Goal: Information Seeking & Learning: Learn about a topic

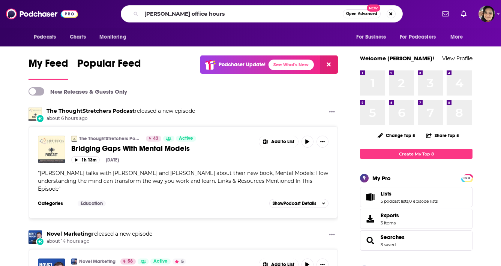
type input "[PERSON_NAME] office hours"
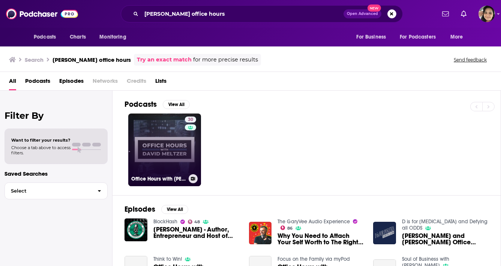
click at [164, 134] on link "30 Office Hours with [PERSON_NAME]" at bounding box center [164, 150] width 73 height 73
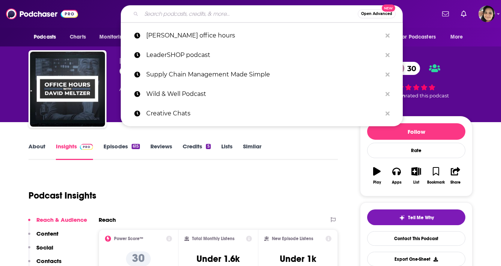
click at [194, 13] on input "Search podcasts, credits, & more..." at bounding box center [249, 14] width 216 height 12
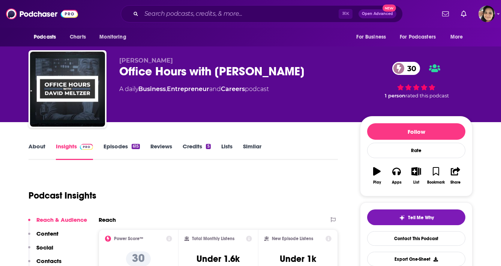
click at [39, 149] on link "About" at bounding box center [37, 151] width 17 height 17
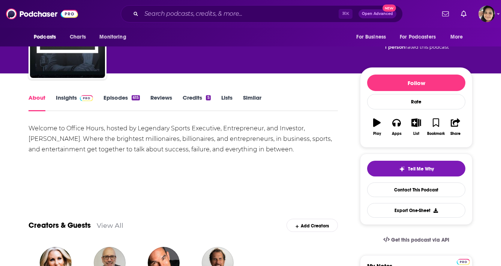
scroll to position [48, 0]
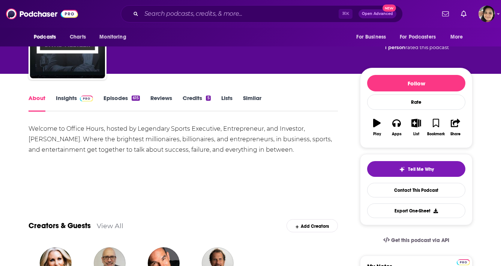
click at [67, 99] on link "Insights" at bounding box center [74, 103] width 37 height 17
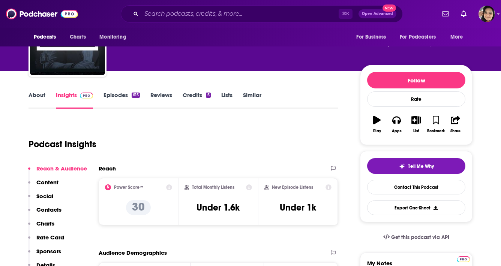
scroll to position [53, 0]
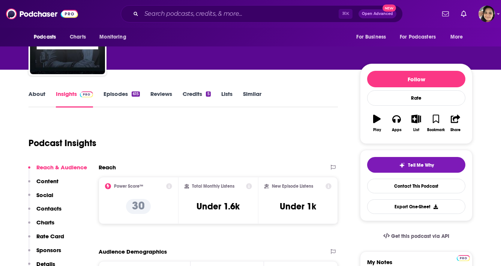
click at [111, 91] on link "Episodes 615" at bounding box center [122, 98] width 36 height 17
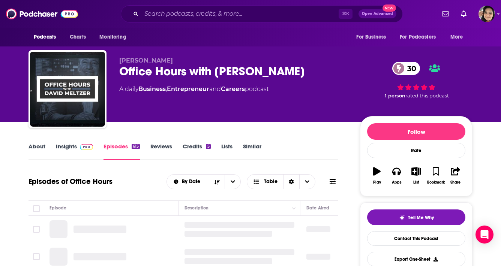
scroll to position [52, 0]
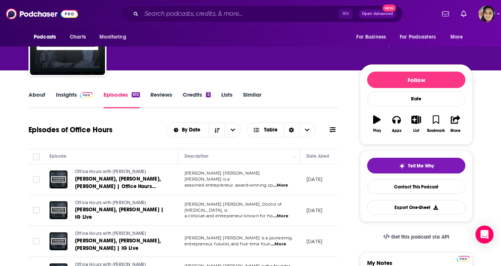
click at [254, 96] on link "Similar" at bounding box center [252, 99] width 18 height 17
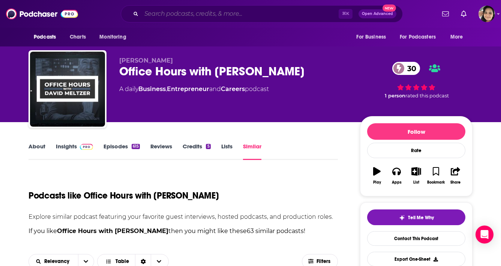
click at [229, 12] on input "Search podcasts, credits, & more..." at bounding box center [239, 14] width 197 height 12
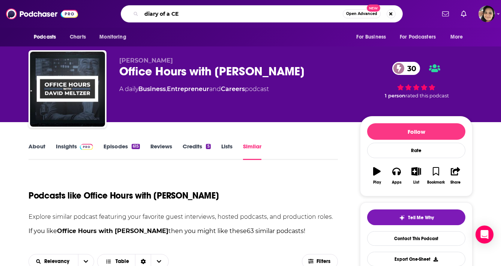
type input "diary of a CEO"
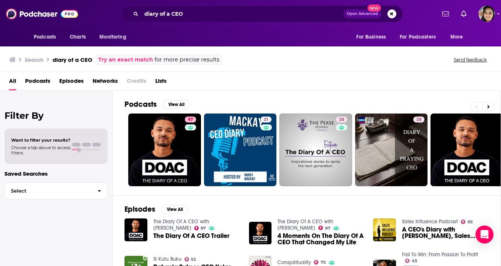
click at [166, 237] on span "The Diary Of A CEO Trailer" at bounding box center [191, 236] width 76 height 6
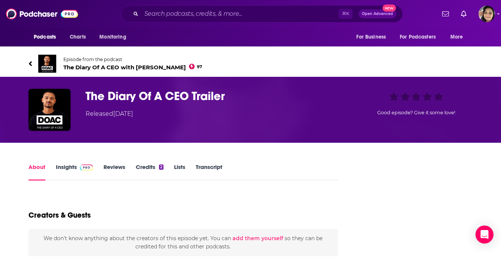
click at [121, 64] on span "The Diary Of A CEO with Steven Bartlett 97" at bounding box center [132, 67] width 139 height 7
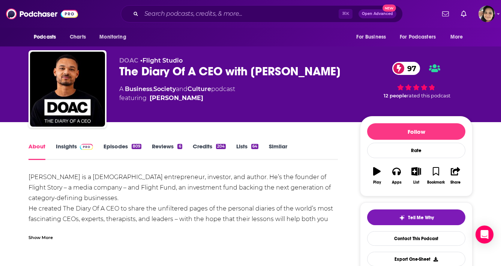
click at [131, 89] on link "Business" at bounding box center [138, 89] width 27 height 7
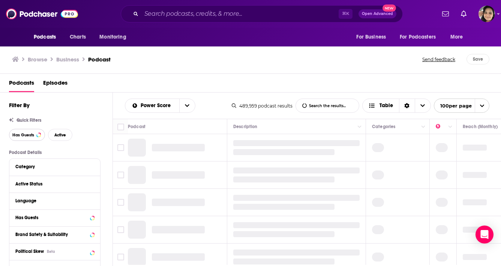
click at [26, 136] on span "Has Guests" at bounding box center [23, 135] width 22 height 4
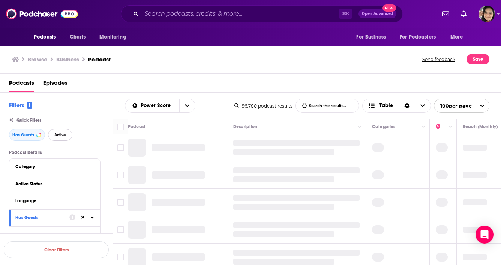
click at [57, 137] on span "Active" at bounding box center [60, 135] width 12 height 4
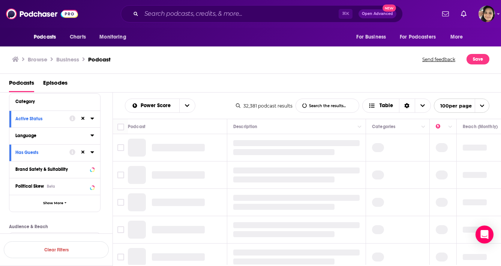
click at [51, 138] on div "Language" at bounding box center [50, 135] width 70 height 5
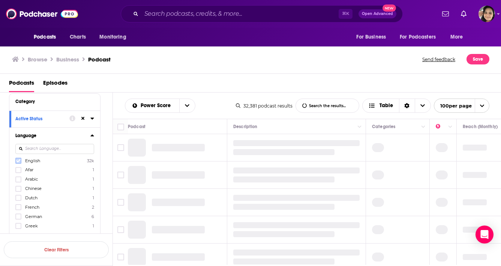
click at [18, 161] on icon at bounding box center [18, 161] width 5 height 5
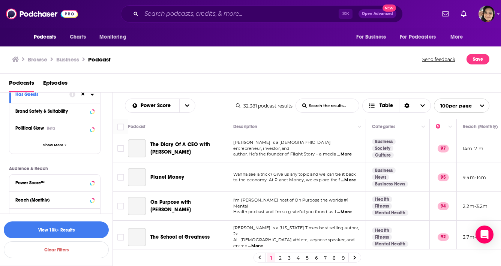
scroll to position [308, 0]
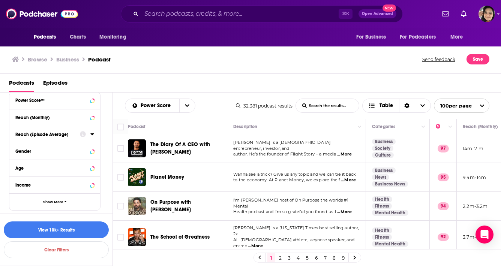
click at [74, 135] on div "Reach (Episode Average)" at bounding box center [45, 134] width 60 height 5
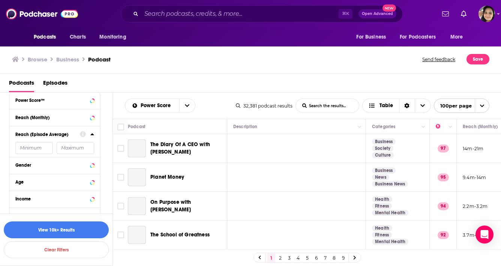
click at [91, 135] on icon at bounding box center [91, 135] width 3 height 2
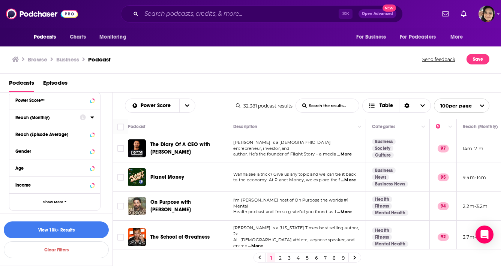
click at [60, 119] on div "Reach (Monthly)" at bounding box center [45, 117] width 60 height 5
click at [90, 117] on icon at bounding box center [92, 117] width 4 height 6
click at [93, 117] on icon at bounding box center [92, 117] width 4 height 6
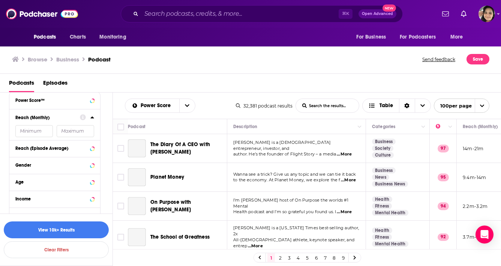
click at [35, 137] on input "number" at bounding box center [34, 131] width 38 height 12
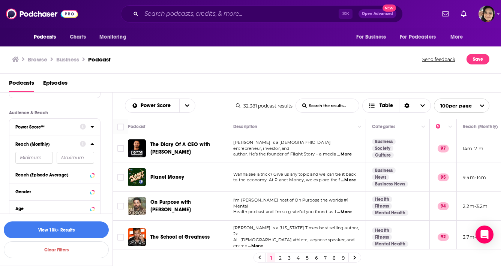
click at [89, 129] on div at bounding box center [87, 126] width 14 height 9
click at [93, 126] on icon at bounding box center [91, 127] width 3 height 2
click at [18, 192] on icon at bounding box center [18, 194] width 5 height 5
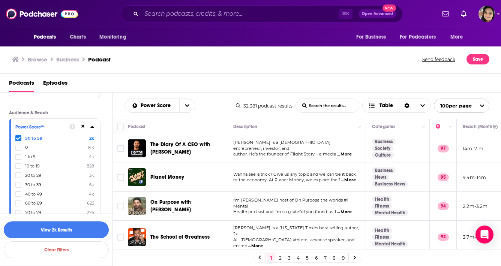
click at [82, 229] on button "View 2k Results" at bounding box center [56, 230] width 105 height 17
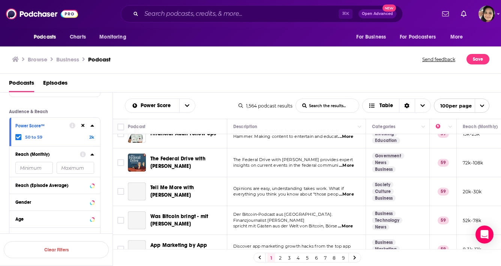
scroll to position [75, 0]
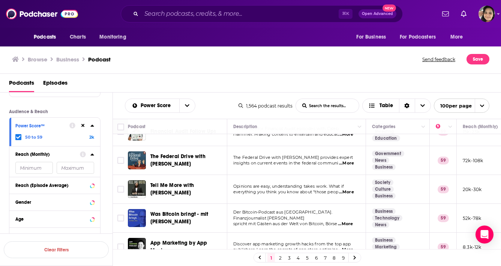
click at [349, 194] on span "...More" at bounding box center [346, 192] width 15 height 6
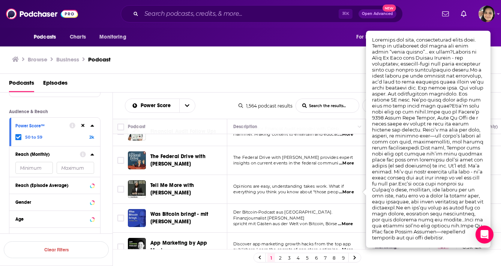
click at [245, 55] on div "Browse Business Podcast" at bounding box center [217, 59] width 411 height 11
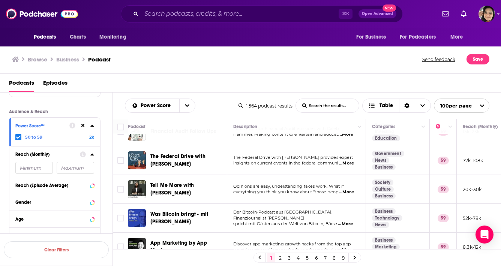
click at [243, 72] on div "Browse Business Podcast Send feedback Save" at bounding box center [250, 59] width 501 height 29
click at [94, 128] on icon at bounding box center [92, 126] width 4 height 6
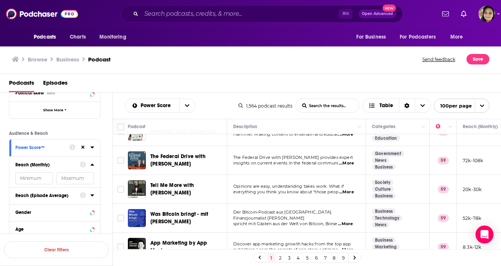
scroll to position [184, 0]
click at [92, 148] on icon at bounding box center [91, 148] width 3 height 2
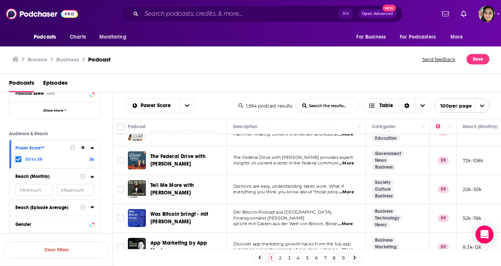
click at [17, 158] on icon at bounding box center [18, 159] width 5 height 5
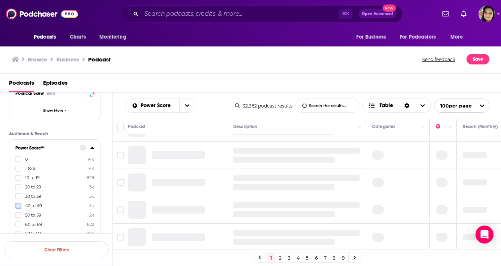
click at [18, 205] on icon at bounding box center [18, 206] width 5 height 5
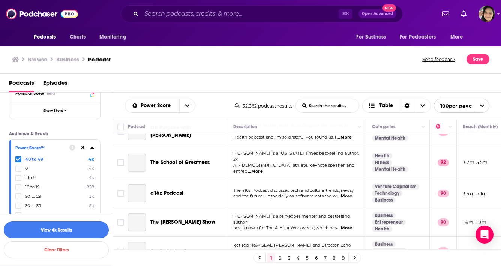
click at [71, 230] on button "View 4k Results" at bounding box center [56, 230] width 105 height 17
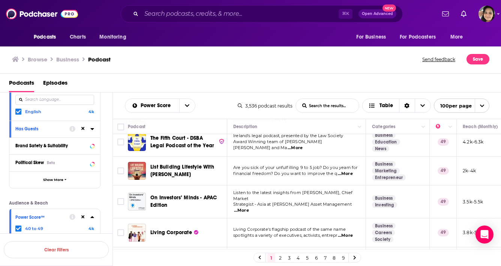
scroll to position [115, 0]
click at [50, 180] on span "Show More" at bounding box center [53, 179] width 20 height 4
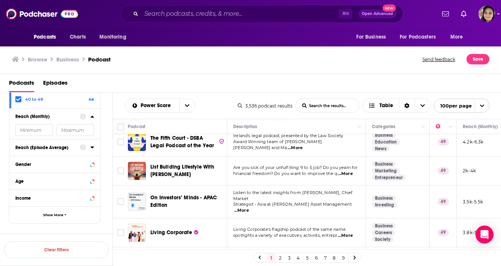
scroll to position [411, 0]
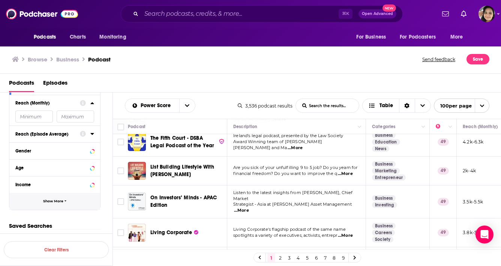
click at [62, 203] on span "Show More" at bounding box center [53, 202] width 20 height 4
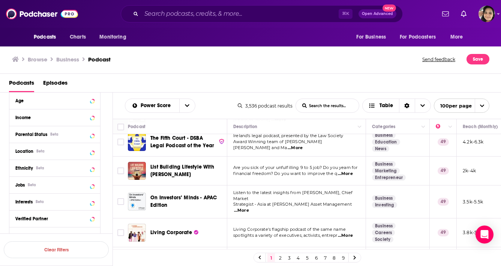
scroll to position [479, 0]
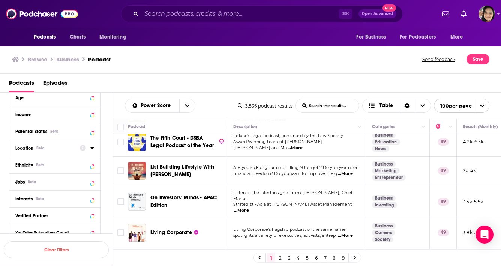
click at [87, 150] on div at bounding box center [87, 147] width 14 height 9
click at [93, 150] on icon at bounding box center [92, 148] width 4 height 6
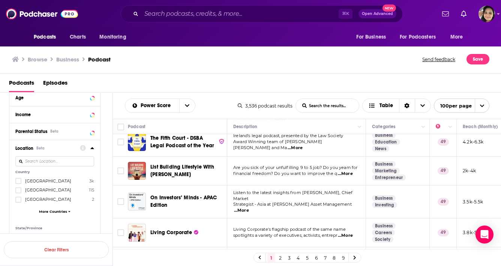
click at [42, 183] on span "[GEOGRAPHIC_DATA]" at bounding box center [48, 181] width 46 height 5
click at [18, 183] on input "multiSelectOption-unitedstates-0" at bounding box center [18, 183] width 0 height 0
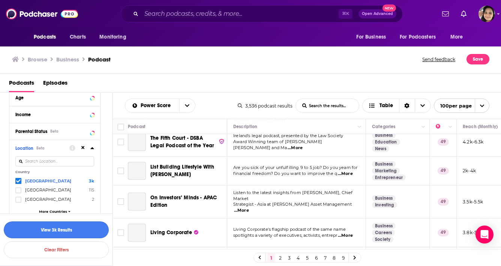
click at [63, 233] on button "View 3k Results" at bounding box center [56, 230] width 105 height 17
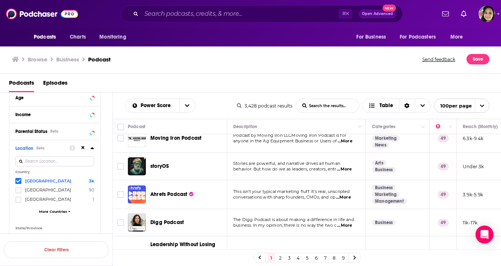
scroll to position [73, 0]
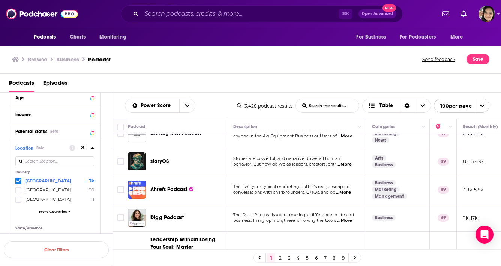
click at [344, 165] on span "...More" at bounding box center [344, 165] width 15 height 6
click at [217, 69] on div "Browse Business Podcast Send feedback Save" at bounding box center [250, 59] width 501 height 29
click at [472, 126] on button "Move" at bounding box center [484, 126] width 44 height 9
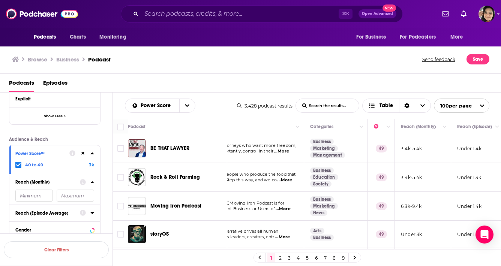
scroll to position [0, 119]
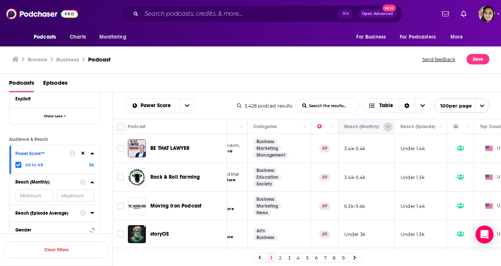
click at [390, 128] on icon "Column Actions" at bounding box center [388, 127] width 4 height 5
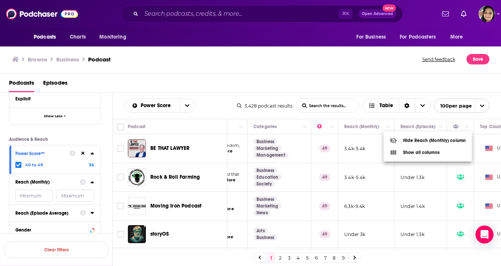
click at [372, 126] on div at bounding box center [250, 133] width 501 height 266
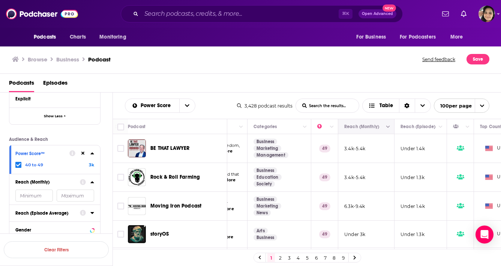
click at [368, 127] on icon "Move" at bounding box center [365, 126] width 9 height 9
click at [185, 105] on icon "open menu" at bounding box center [187, 106] width 5 height 3
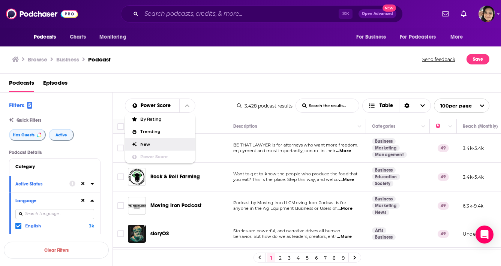
scroll to position [0, 119]
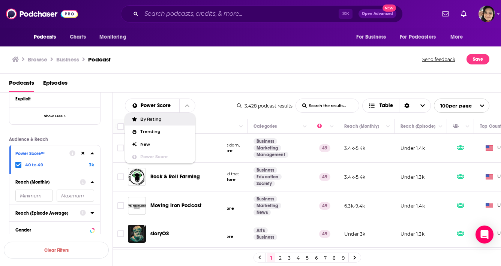
click at [219, 83] on div "Podcasts Episodes" at bounding box center [252, 84] width 486 height 15
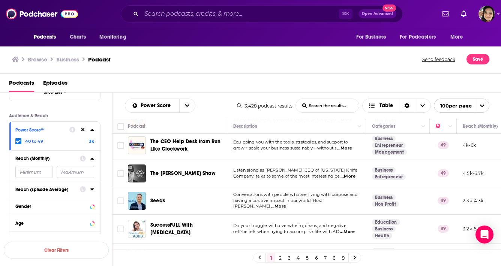
scroll to position [354, 0]
click at [36, 173] on input "number" at bounding box center [34, 172] width 38 height 12
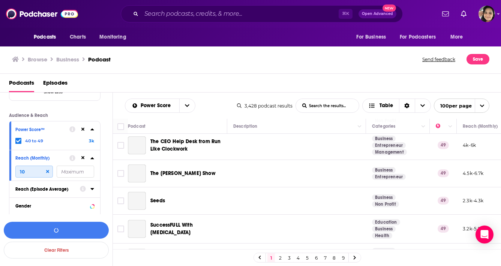
click at [28, 173] on input "10" at bounding box center [34, 172] width 38 height 12
click at [31, 174] on input "10" at bounding box center [34, 172] width 38 height 12
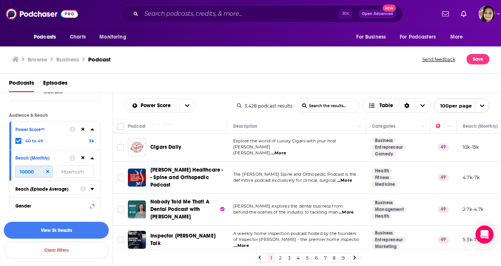
scroll to position [2775, 0]
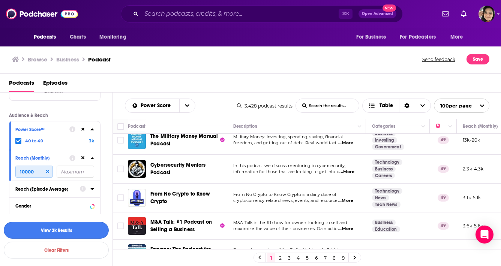
type input "10000"
click at [84, 233] on button "View 3k Results" at bounding box center [56, 230] width 105 height 17
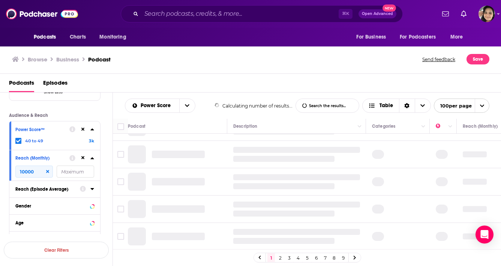
scroll to position [568, 0]
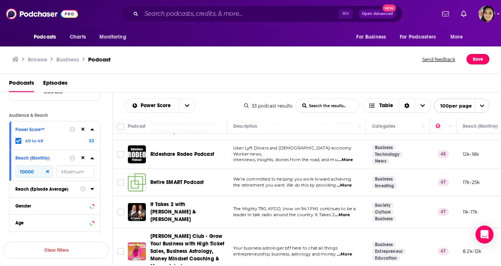
click at [479, 61] on button "Save" at bounding box center [478, 59] width 23 height 11
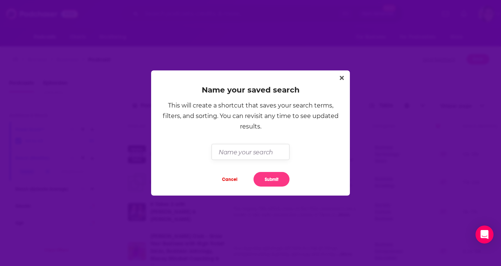
click at [240, 153] on input "Dialog" at bounding box center [251, 152] width 78 height 16
type input "Adam McGraw new search"
click at [276, 182] on button "Submit" at bounding box center [272, 179] width 36 height 15
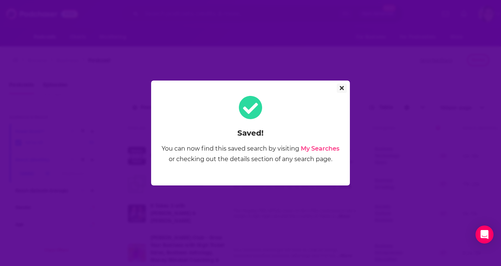
click at [342, 89] on icon "Close" at bounding box center [342, 88] width 4 height 4
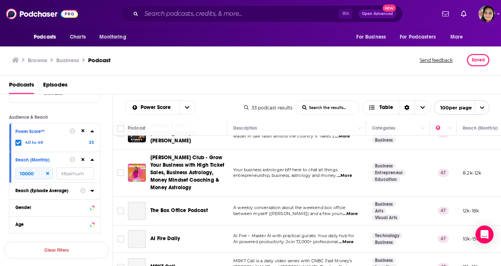
scroll to position [650, 0]
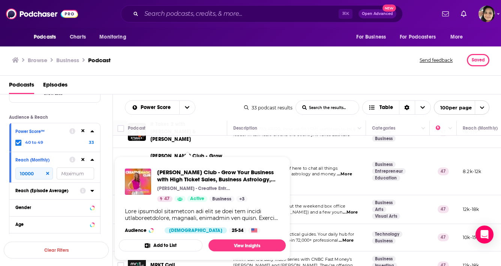
click at [207, 87] on div "Podcasts Episodes" at bounding box center [252, 86] width 486 height 15
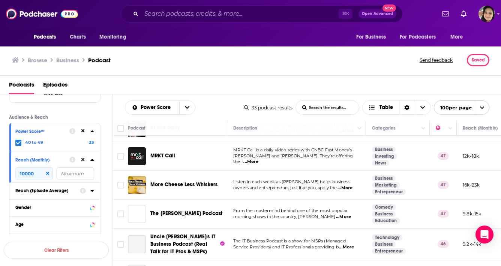
scroll to position [760, 0]
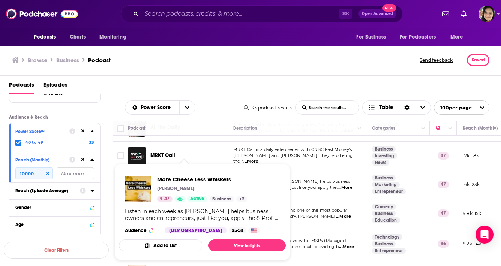
click at [219, 84] on div "Podcasts Episodes" at bounding box center [252, 86] width 486 height 15
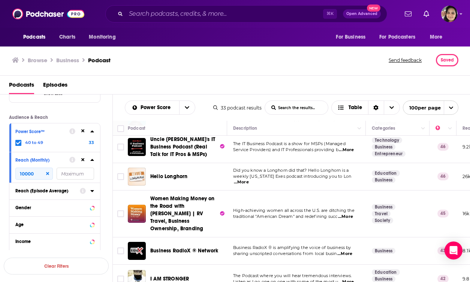
scroll to position [0, 0]
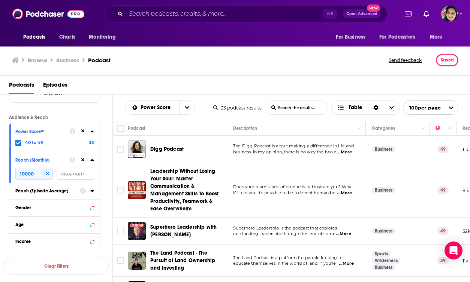
click at [46, 174] on icon at bounding box center [47, 173] width 3 height 5
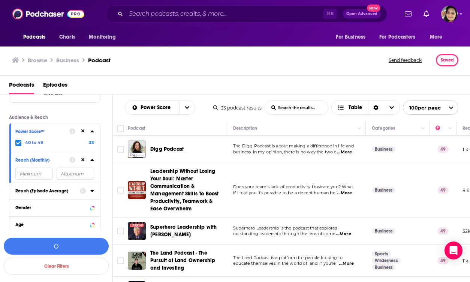
click at [17, 144] on icon at bounding box center [18, 142] width 5 height 3
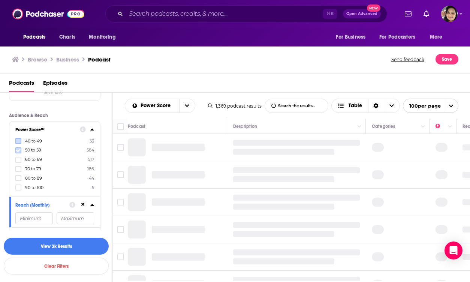
click at [17, 152] on icon at bounding box center [18, 150] width 5 height 3
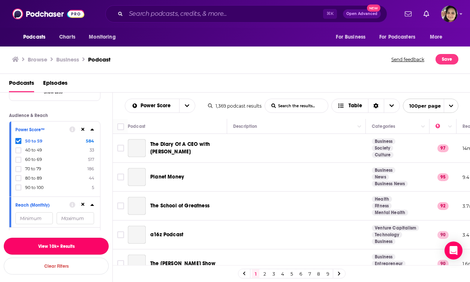
click at [50, 246] on button "View 10k+ Results" at bounding box center [56, 246] width 105 height 17
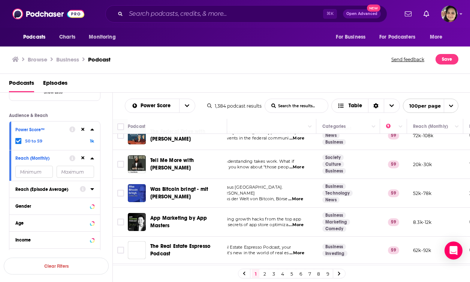
scroll to position [107, 50]
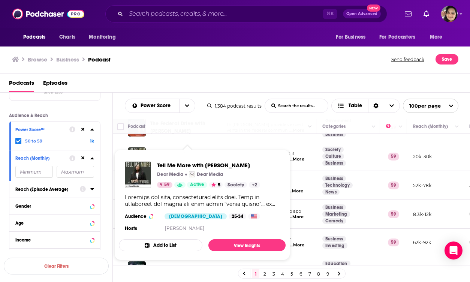
click at [200, 67] on div "Browse Business Podcast Send feedback Save" at bounding box center [235, 59] width 471 height 29
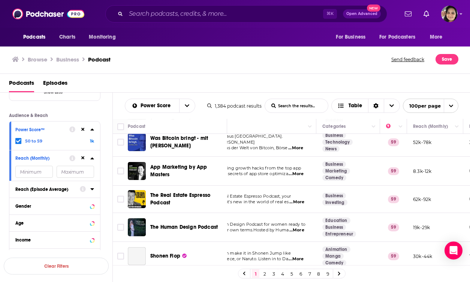
scroll to position [153, 50]
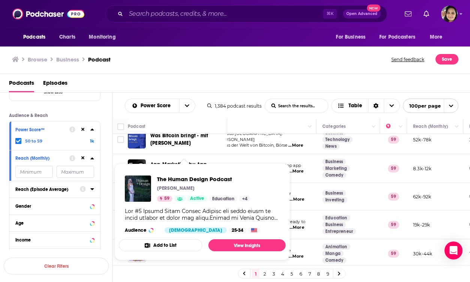
click at [212, 78] on div "Podcasts Episodes" at bounding box center [237, 84] width 456 height 15
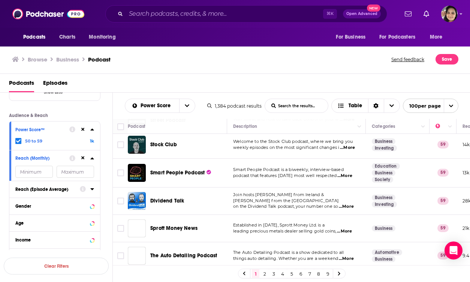
scroll to position [686, 0]
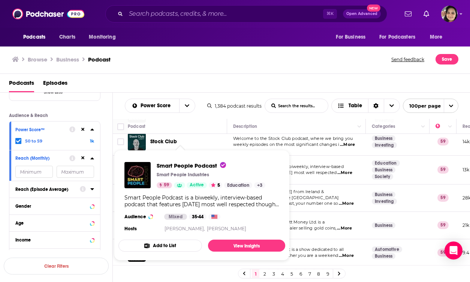
click at [315, 170] on p "podcast that features today's most well respected ...More" at bounding box center [296, 173] width 126 height 6
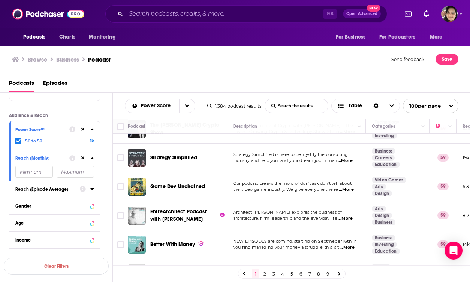
scroll to position [1040, 0]
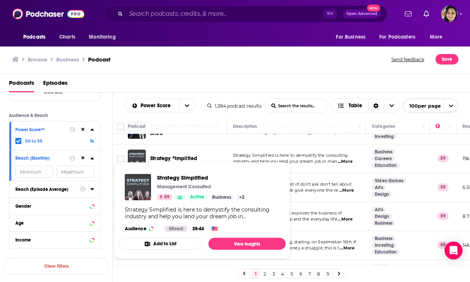
click at [329, 202] on td "Architect Mark R. LePage explores the business of architecture, firm leadership…" at bounding box center [296, 216] width 139 height 29
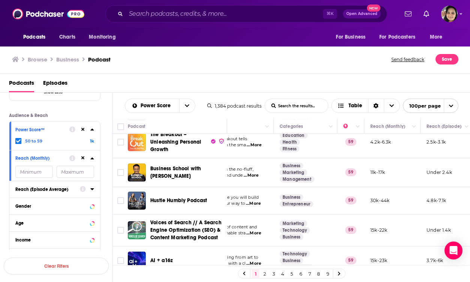
scroll to position [1657, 94]
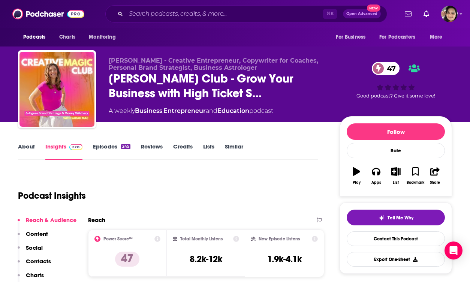
click at [25, 151] on link "About" at bounding box center [26, 151] width 17 height 17
